Goal: Transaction & Acquisition: Download file/media

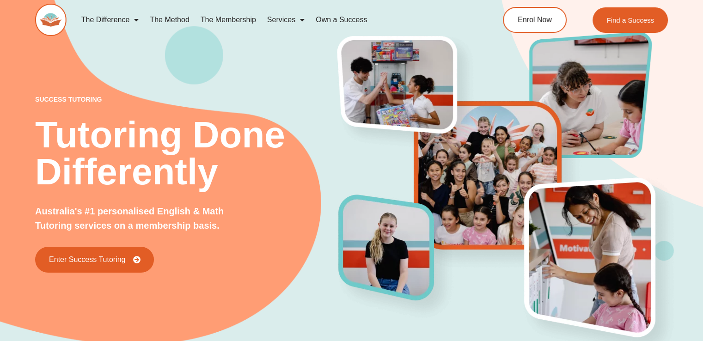
click at [270, 91] on div "success tutoring Tutoring Done Differently Australia's #1 personalised English …" at bounding box center [351, 168] width 633 height 407
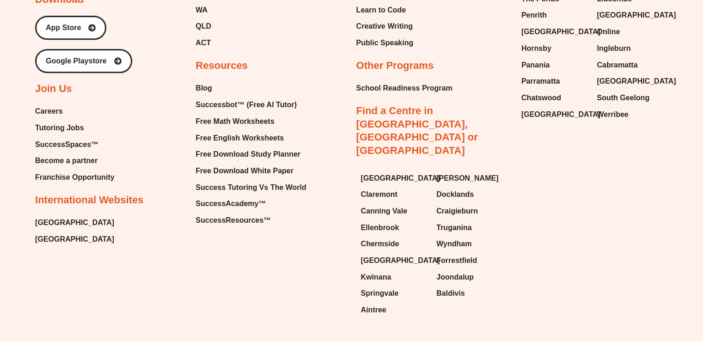
scroll to position [4045, 0]
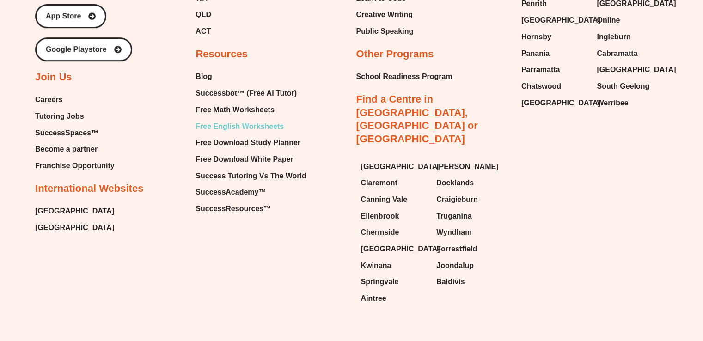
click at [239, 120] on span "Free English Worksheets" at bounding box center [240, 127] width 88 height 14
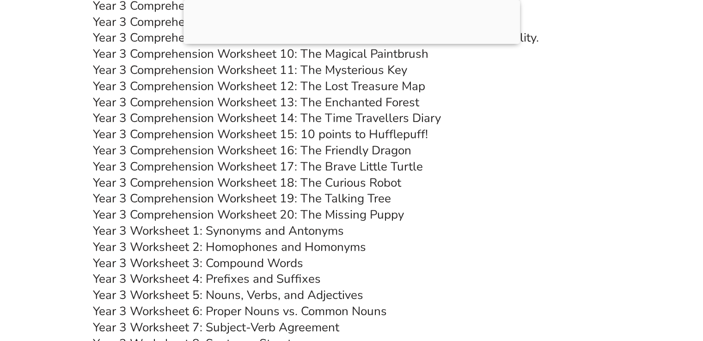
scroll to position [3252, 0]
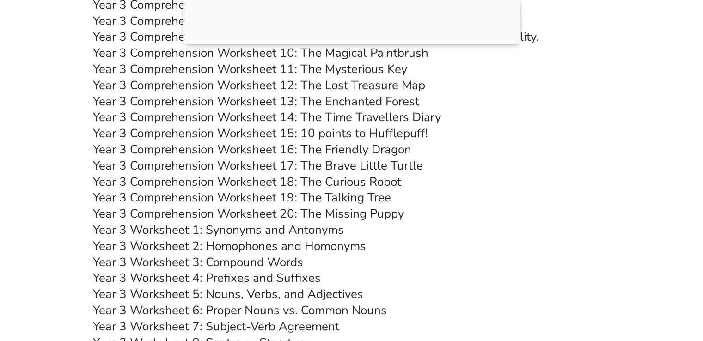
click at [425, 302] on h3 "Year 3 Worksheet 5: Nouns, Verbs, and Adjectives" at bounding box center [352, 295] width 518 height 16
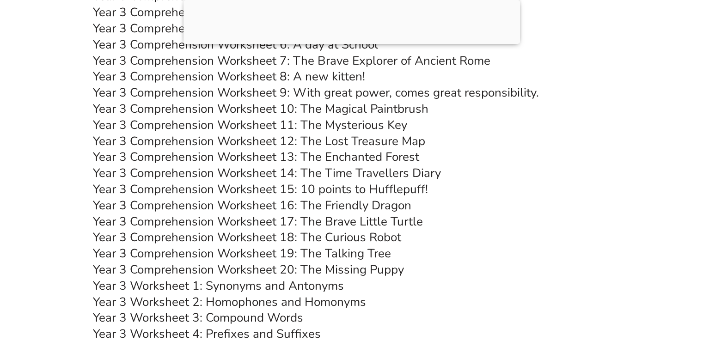
scroll to position [3271, 0]
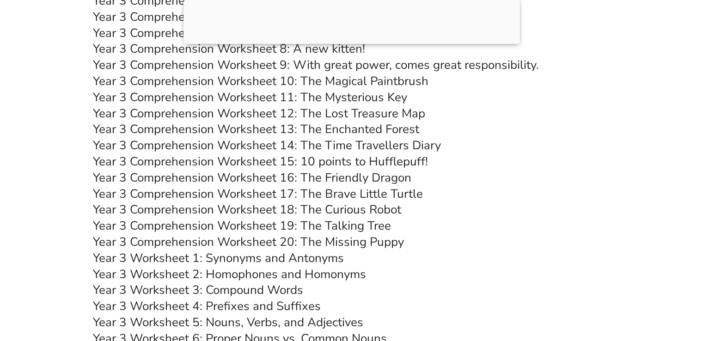
click at [257, 223] on link "Year 3 Comprehension Worksheet 19: The Talking Tree" at bounding box center [242, 226] width 298 height 16
